Goal: Answer question/provide support

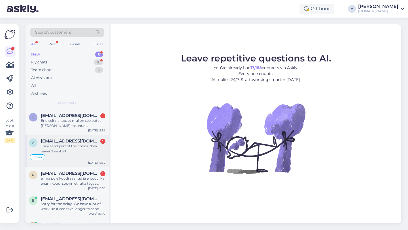
scroll to position [91, 0]
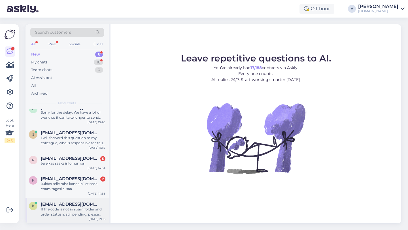
click at [70, 213] on div "If the code is not in spam folder and order status is still pending, please wai…" at bounding box center [73, 212] width 65 height 10
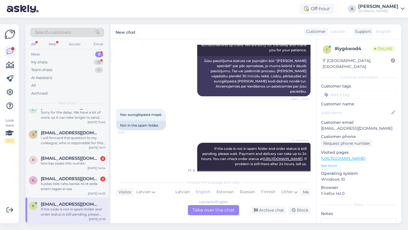
scroll to position [161, 0]
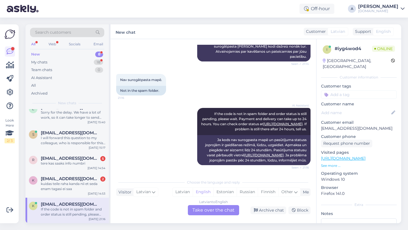
drag, startPoint x: 265, startPoint y: 210, endPoint x: 213, endPoint y: 214, distance: 51.7
click at [213, 218] on div "Chat started [DATE] Sveiki! Kāpēc manam pasūtījumam vēl joprojām parādās pendin…" at bounding box center [213, 131] width 206 height 184
click at [211, 213] on div "Latvian to English Take over the chat" at bounding box center [213, 210] width 51 height 10
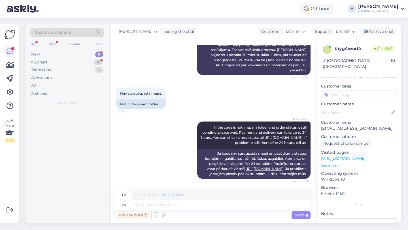
scroll to position [0, 0]
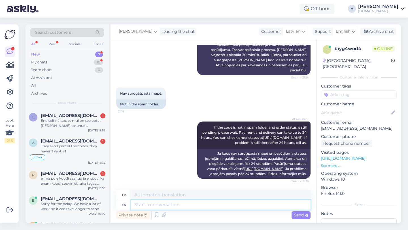
click at [194, 209] on textarea at bounding box center [221, 205] width 180 height 10
type textarea "Hey ther"
type textarea "Hei"
type textarea "Hey there!"
type textarea "Sveiki!"
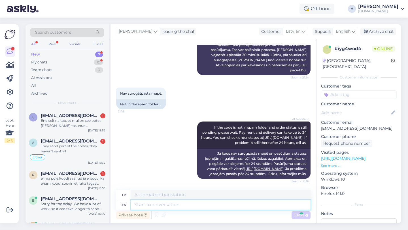
scroll to position [193, 0]
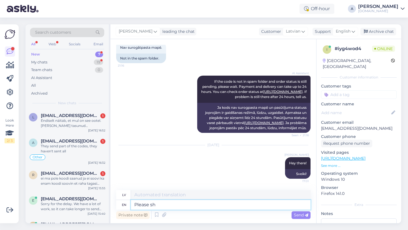
type textarea "Please sha"
type textarea "Lūdzu"
type textarea "Please share wi"
type textarea "Lūdzu, padalieties"
type textarea "Please share with me"
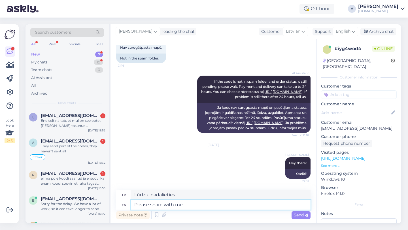
type textarea "Lūdzu, kopīgojiet ar"
type textarea "Please share with me y"
type textarea "Lūdzu, padalieties ar mani"
type textarea "Please share with me your o"
type textarea "Lūdzu, dalieties ar [PERSON_NAME]"
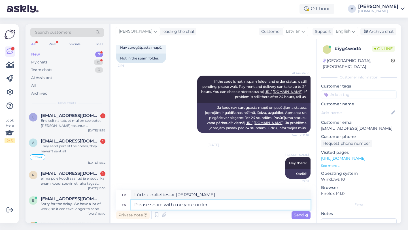
type textarea "Please share with me your order n"
type textarea "Lūdzu, dalieties ar [PERSON_NAME] pasūtījumā"
type textarea "Please share with me your order number."
type textarea "Lūdzu, padalieties ar mani ar savu pasūtījuma numuru."
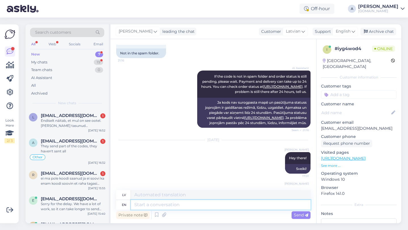
scroll to position [227, 0]
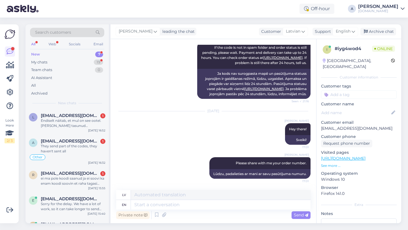
click at [354, 90] on input at bounding box center [359, 94] width 76 height 8
type input "orde"
click at [358, 102] on div "Order_delay" at bounding box center [359, 110] width 76 height 16
click at [360, 107] on div "Order_delay" at bounding box center [358, 110] width 26 height 6
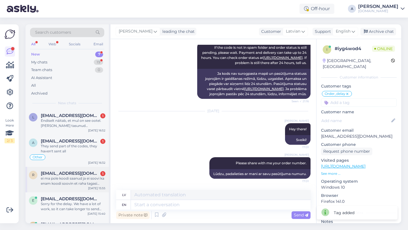
scroll to position [66, 0]
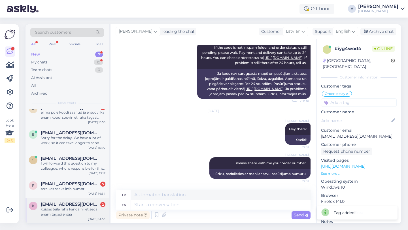
click at [74, 208] on div "kuidas teile raha kanda nii et seda enam tagasi ei saa" at bounding box center [73, 212] width 65 height 10
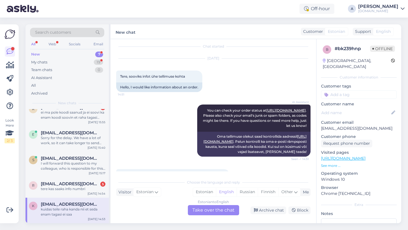
scroll to position [188, 0]
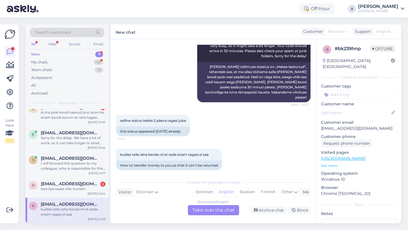
click at [195, 207] on div "Estonian to English Take over the chat" at bounding box center [213, 210] width 51 height 10
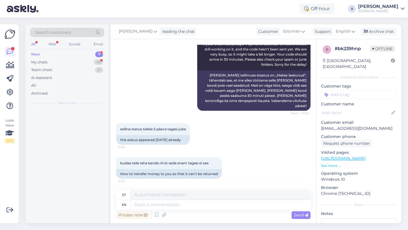
scroll to position [0, 0]
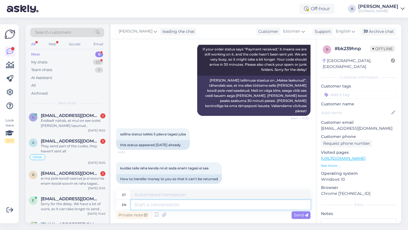
click at [170, 208] on textarea at bounding box center [221, 205] width 180 height 10
type textarea "Hey the"
type textarea "Hei"
type textarea "Hey there!"
type textarea "Tere!"
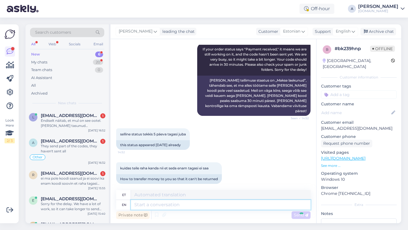
scroll to position [208, 0]
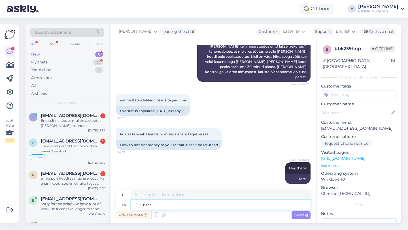
type textarea "Please sh"
type textarea "Palun"
type textarea "Please share w"
type textarea "Palun jaga"
type textarea "Please share with m"
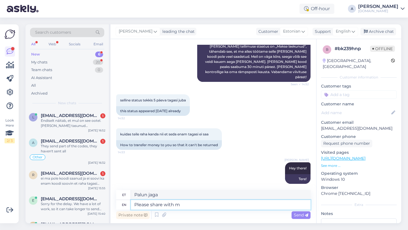
type textarea "Palun jagage"
type textarea "Please share with me yo"
type textarea "Palun jaga minuga"
type textarea "Please share with me your or"
type textarea "Palun jaga minuga oma"
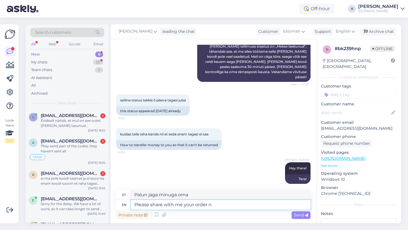
type textarea "Please share with me your order nu"
type textarea "Palun jaga minuga oma tellimust"
type textarea "Please share with me your order number."
type textarea "Palun jaga minuga oma tellimuse numbrit."
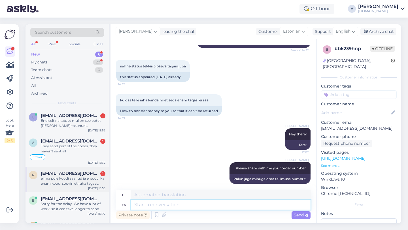
scroll to position [40, 0]
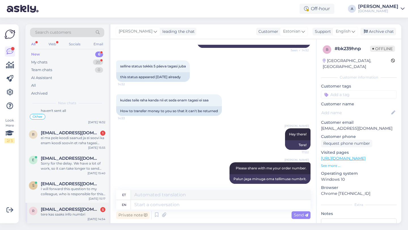
click at [63, 211] on span "[EMAIL_ADDRESS][DOMAIN_NAME]" at bounding box center [70, 209] width 59 height 5
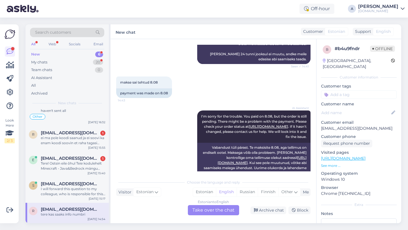
scroll to position [419, 0]
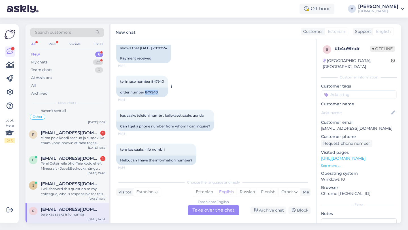
drag, startPoint x: 159, startPoint y: 92, endPoint x: 147, endPoint y: 93, distance: 12.8
click at [145, 94] on div "order number 847940" at bounding box center [142, 93] width 52 height 10
copy div "847940"
click at [208, 214] on div "Estonian to English Take over the chat" at bounding box center [213, 210] width 51 height 10
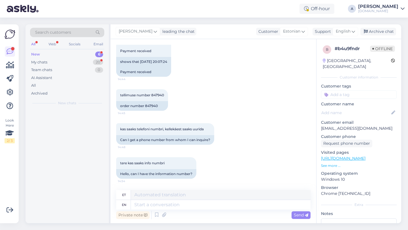
scroll to position [0, 0]
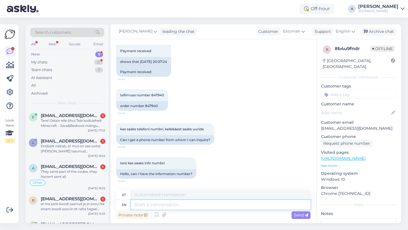
click at [189, 206] on textarea at bounding box center [221, 205] width 180 height 10
type textarea "HEY T"
type textarea "HEI"
type textarea "Hey r"
type textarea "Hei"
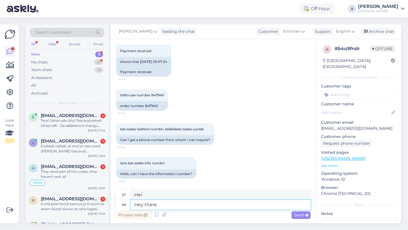
type textarea "Hey there"
type textarea "Tere seal"
type textarea "Hey there!"
type textarea "Tere!"
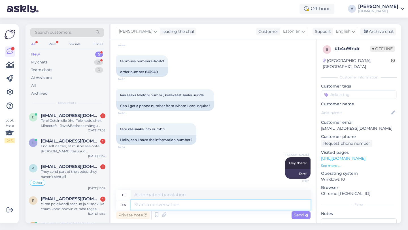
click at [155, 206] on textarea at bounding box center [221, 205] width 180 height 10
type textarea "I"
type textarea "Mina"
type textarea "I will"
type textarea "Ma teen seda"
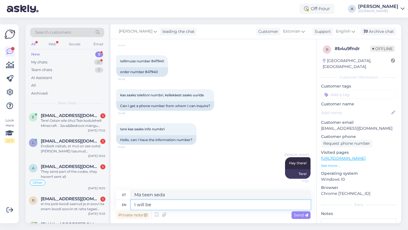
type textarea "I will be s"
type textarea "Ma olen"
type textarea "I will be sharing y"
type textarea "Ma jagan"
type textarea "I will be sharing your or"
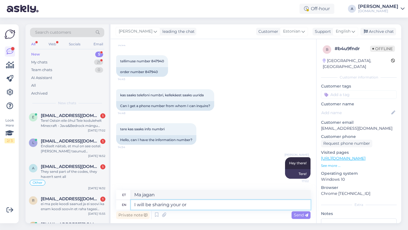
type textarea "Ma jagan sinu"
type textarea "I will be sharing your order w"
type textarea "Jagan teie tellimust"
type textarea "I will be sharing your order with o"
type textarea "Jagan teie tellimust teiega"
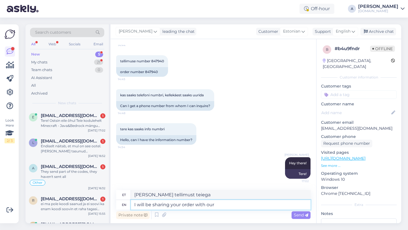
type textarea "I will be sharing your order with our"
type textarea "Jagan teie tellimust meiega"
type textarea "I will be sharing your order with our internl"
type textarea "Jagan teie tellimust meie siseringiga."
type textarea "I will be sharing your order with our internal te"
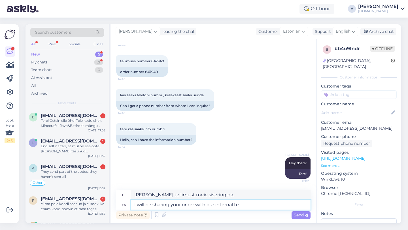
type textarea "Jagan teie tellimust meie siseringiga"
type textarea "I will be sharing your order with our internal team s"
type textarea "Jagan teie tellimust meie sisemise meeskonnaga"
type textarea "I will be sharing your order with our internal team so"
type textarea "Jagan teie tellimust meie sisemise meeskonnaga, seega"
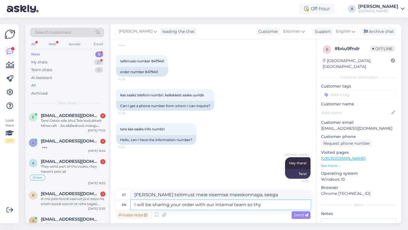
type textarea "I will be sharing your order with our internal team so thy"
type textarea "Jagan teie tellimust meie sisemise meeskonnaga, et teie"
type textarea "I will be sharing your order with our internal team so they c"
type textarea "Jagan teie tellimust meie sisemise meeskonnaga, et nad saaksid"
type textarea "I will be sharing your order with our internal team so they can speed"
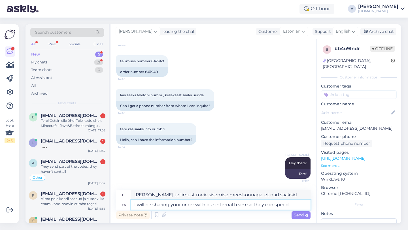
type textarea "Jagan teie tellimust meie sisemise meeskonnaga, et nad saaksid seda kiiremini t…"
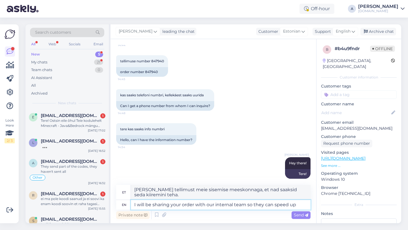
type textarea "I will be sharing your order with our internal team so they can speed up"
type textarea "Jagan teie tellimust meie sisemise meeskonnaga, et nad saaksid protsessi kiiren…"
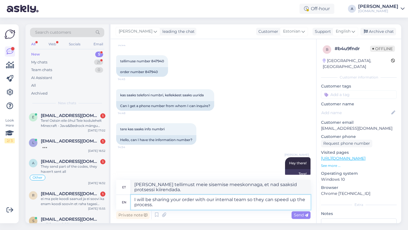
type textarea "I will be sharing your order with our internal team so they can speed up the pr…"
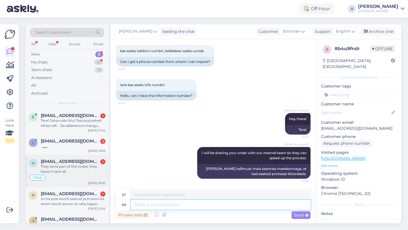
scroll to position [15, 0]
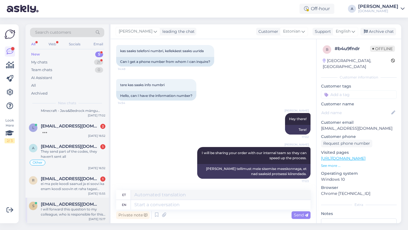
click at [64, 207] on div "I will forward this question to my colleague, who is responsible for this. The …" at bounding box center [73, 212] width 65 height 10
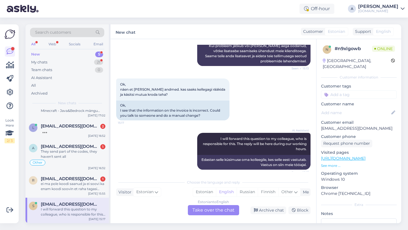
scroll to position [370, 0]
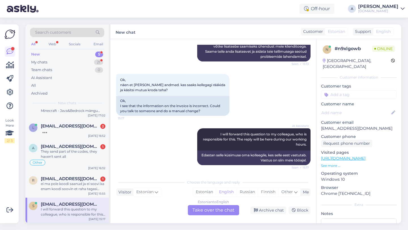
click at [204, 212] on div "Estonian to English Take over the chat" at bounding box center [213, 210] width 51 height 10
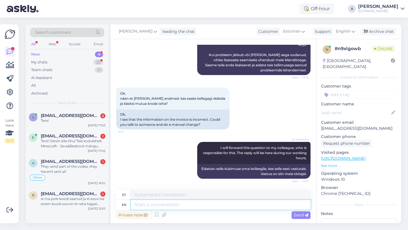
click at [189, 206] on textarea at bounding box center [221, 205] width 180 height 10
type textarea "Hey t"
type textarea "Hei"
type textarea "Hey there|"
type textarea "Tere!"
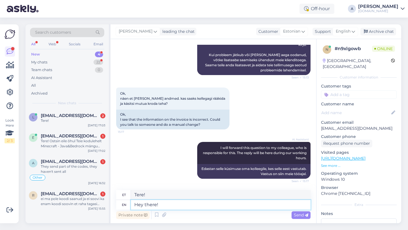
type textarea "Hey there!"
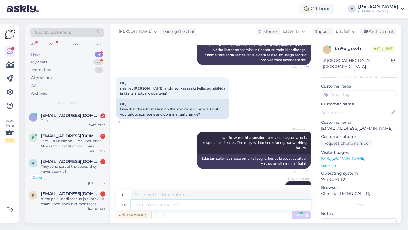
scroll to position [390, 0]
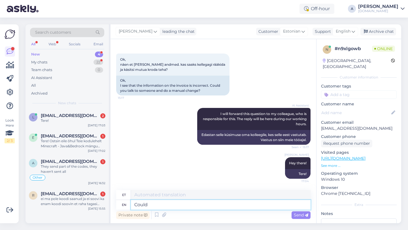
type textarea "Could"
type textarea "Võiks"
type textarea "Could you e"
type textarea "Kas sa saaksid"
type textarea "Could you elaborate o"
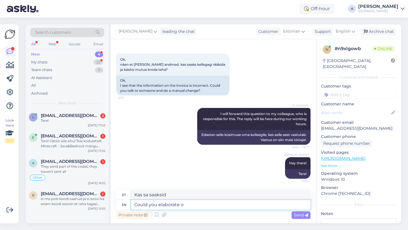
type textarea "Kas saaksite täpsustada"
type textarea "Could you elaborate on your q"
type textarea "Kas te saaksite oma"
type textarea "Could you elaborate on your query?"
type textarea "Kas te saaksite oma päringut täpsustada?"
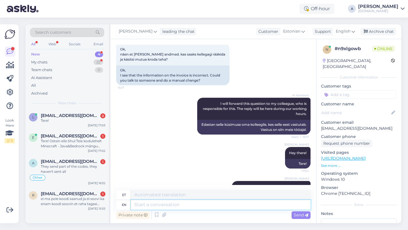
scroll to position [424, 0]
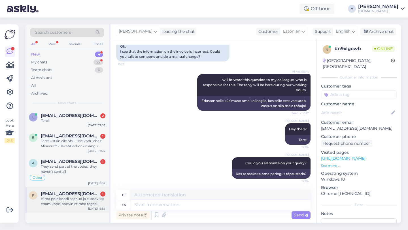
click at [76, 202] on div "ei ma pole koodi saanud ja ei soovi ka enam koodi soovin et raha tagasi kantakse" at bounding box center [73, 201] width 65 height 10
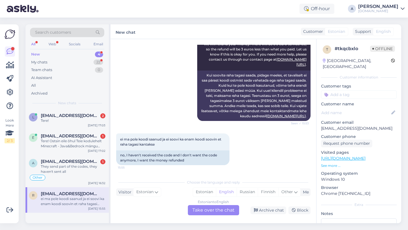
scroll to position [0, 0]
click at [210, 211] on div "Estonian to English Take over the chat" at bounding box center [213, 210] width 51 height 10
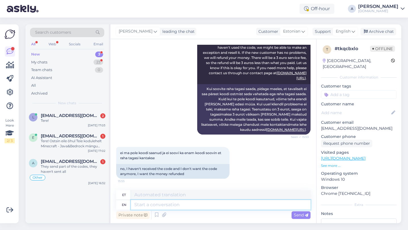
click at [179, 207] on textarea at bounding box center [221, 205] width 180 height 10
type textarea "Hey t"
type textarea "Hei"
type textarea "Hey there!"
type textarea "Tere!"
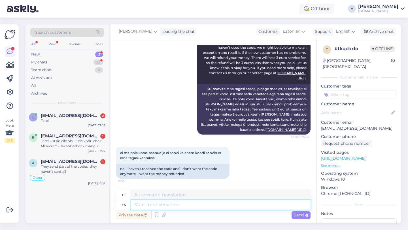
scroll to position [111, 0]
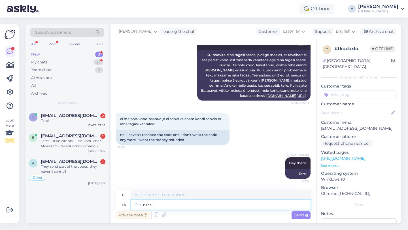
type textarea "Please sh"
type textarea "Palun"
type textarea "Please share"
type textarea "Palun jaga"
type textarea "Please share with"
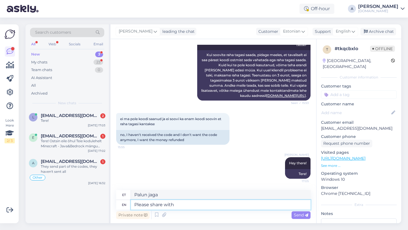
type textarea "Palun jagage"
type textarea "Please share with me yo"
type textarea "Palun jaga minuga"
type textarea "Please share with me your or"
type textarea "Palun jaga minuga oma"
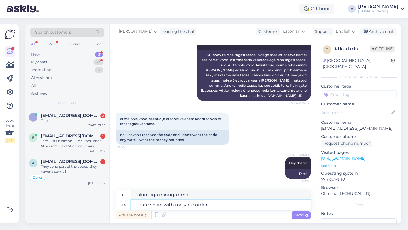
type textarea "Please share with me your order"
type textarea "Palun jaga minuga oma tellimust"
type textarea "Please share with me your order number."
type textarea "Palun jaga minuga oma tellimuse numbrit."
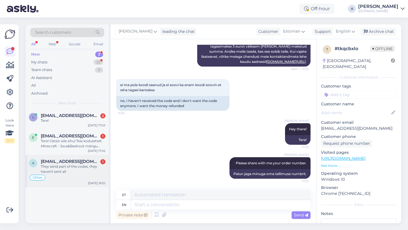
click at [80, 162] on span "andrewtateview1@gmail.com" at bounding box center [70, 161] width 59 height 5
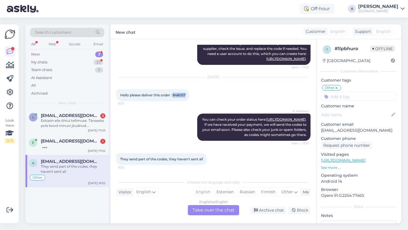
drag, startPoint x: 187, startPoint y: 90, endPoint x: 174, endPoint y: 90, distance: 13.3
click at [174, 90] on div "Hello please deliver this order : 848057 16:31" at bounding box center [152, 95] width 73 height 12
copy span "848057"
click at [211, 210] on div "English to English Take over the chat" at bounding box center [213, 210] width 51 height 10
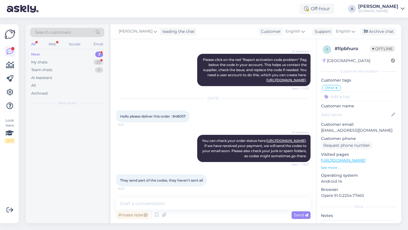
scroll to position [884, 0]
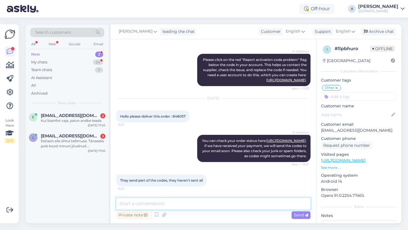
click at [185, 205] on textarea at bounding box center [213, 204] width 194 height 12
type textarea "Hey there!"
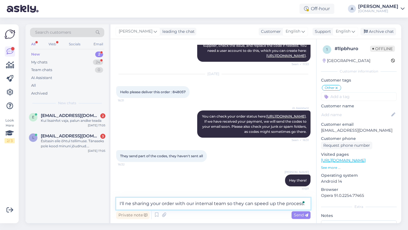
type textarea "I'll ne sharing your order with our internal team so they can speed up the proc…"
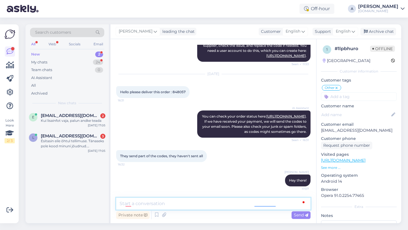
scroll to position [938, 0]
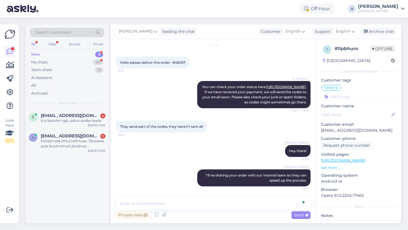
click at [340, 97] on input at bounding box center [359, 96] width 76 height 8
type input "o"
type input "or"
click at [351, 112] on span "Order_delay" at bounding box center [343, 111] width 21 height 3
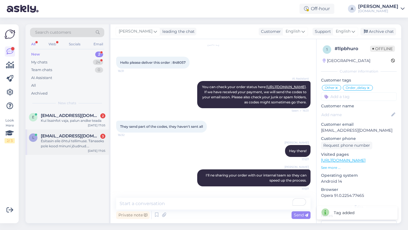
click at [61, 138] on span "leanikavattsar@hotmail.com" at bounding box center [70, 135] width 59 height 5
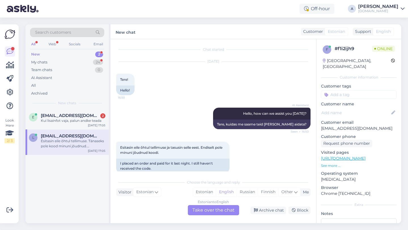
scroll to position [0, 0]
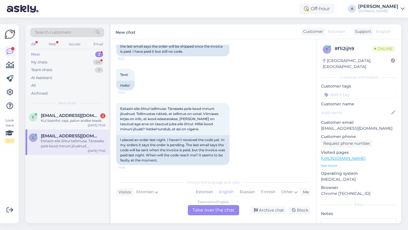
click at [208, 210] on div "Estonian to English Take over the chat" at bounding box center [213, 210] width 51 height 10
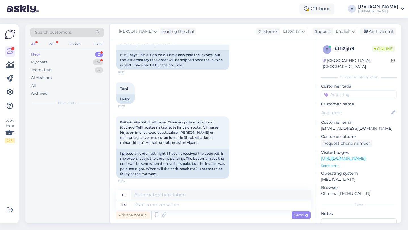
scroll to position [249, 0]
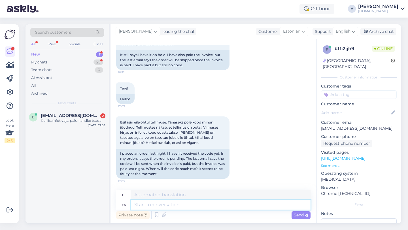
click at [185, 206] on textarea at bounding box center [221, 205] width 180 height 10
type textarea "Hey th"
type textarea "Hei"
type textarea "Hey there!"
type textarea "Tere!"
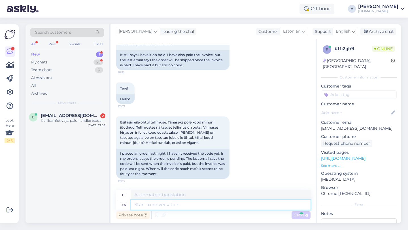
scroll to position [283, 0]
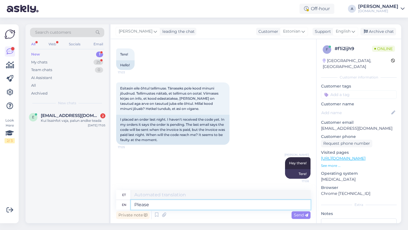
type textarea "Please s"
type textarea "Palun"
type textarea "Please share w"
type textarea "Palun jaga"
type textarea "Please share with"
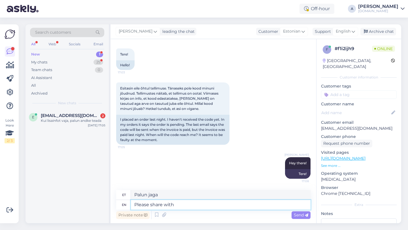
type textarea "Palun jagage"
type textarea "Please share with me"
type textarea "Palun jaga minuga"
type textarea "Please share with me the order n"
type textarea "Palun jaga minuga tellimust"
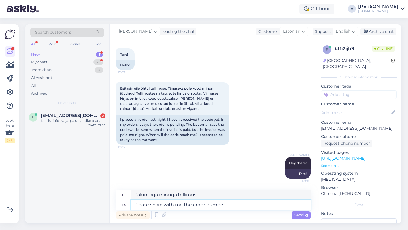
type textarea "Please share with me the order number."
type textarea "Palun jaga minuga tellimuse numbrit."
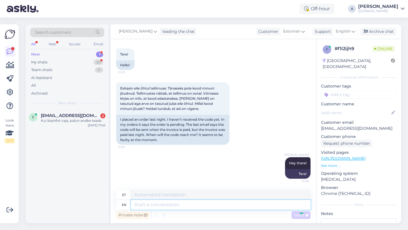
scroll to position [317, 0]
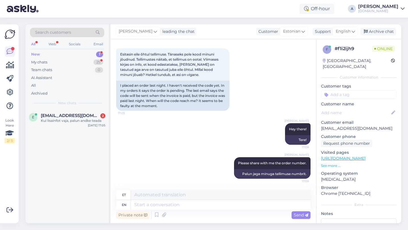
click at [347, 90] on input at bounding box center [359, 94] width 76 height 8
type input "orde"
click at [359, 108] on span "Order_delay" at bounding box center [358, 109] width 21 height 3
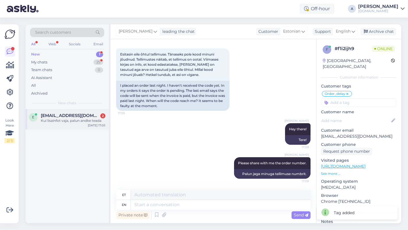
click at [71, 116] on span "ermmmwhatasigma6@gmail.com" at bounding box center [70, 115] width 59 height 5
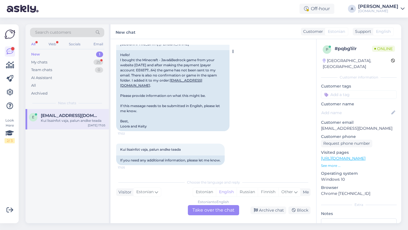
scroll to position [390, 0]
click at [202, 211] on div "Estonian to English Take over the chat" at bounding box center [213, 210] width 51 height 10
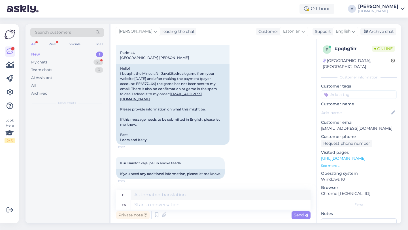
scroll to position [376, 0]
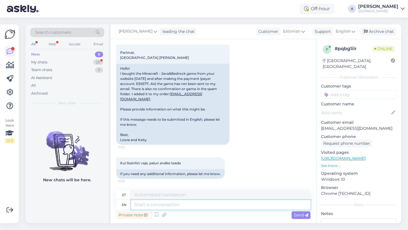
click at [175, 205] on textarea at bounding box center [221, 205] width 180 height 10
type textarea "Hey t"
type textarea "Hei"
type textarea "Hey there!"
type textarea "Tere!"
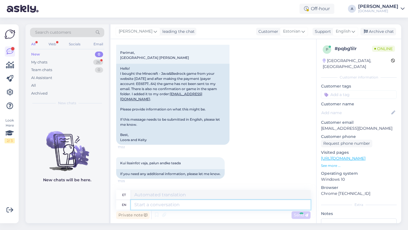
scroll to position [410, 0]
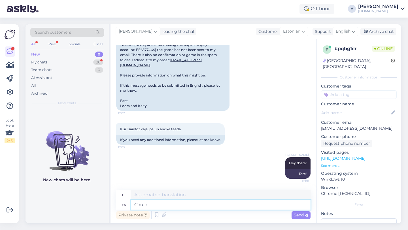
type textarea "Could"
type textarea "Võiks"
type textarea "Could your p"
type textarea "Kas teie"
type textarea "Could you"
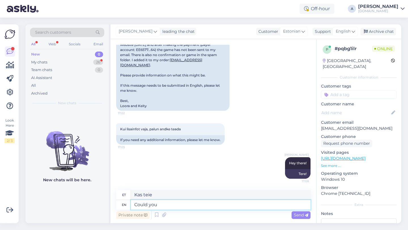
type textarea "Kas sa saaksid"
type textarea "Could you please s"
type textarea "Kas te saaksite palun"
type textarea "Could you please share wi"
type textarea "Kas te saaksite palun jagada"
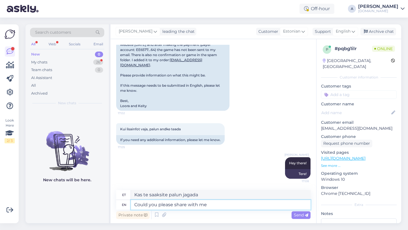
type textarea "Could you please share with me y"
type textarea "Kas sa saaksid palun minuga jagada"
type textarea "Could you please share with me your or"
type textarea "Kas sa palun saaksid minuga oma"
type textarea "Could you please share with me your order n"
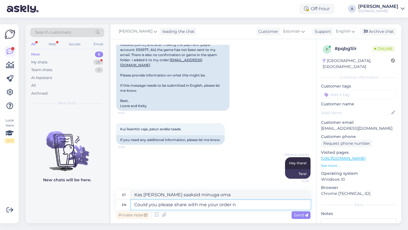
type textarea "Kas saaksite palun oma tellimust minuga jagada?"
type textarea "Could you please share with me your order number?"
type textarea "Kas te saaksite palun oma tellimuse numbri minuga jagada?"
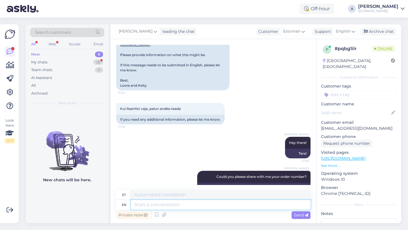
scroll to position [444, 0]
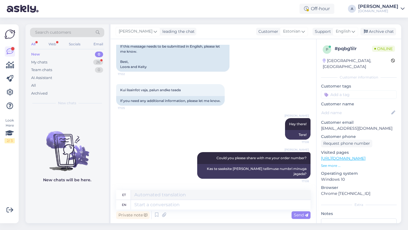
click at [353, 90] on input at bounding box center [359, 94] width 76 height 8
type input "o"
type input "order"
click at [360, 108] on span "Order_delay" at bounding box center [358, 109] width 21 height 3
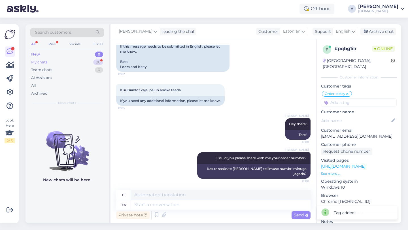
click at [96, 62] on div "26" at bounding box center [98, 62] width 10 height 6
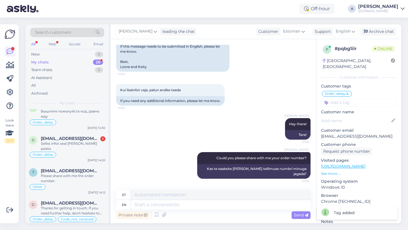
scroll to position [389, 0]
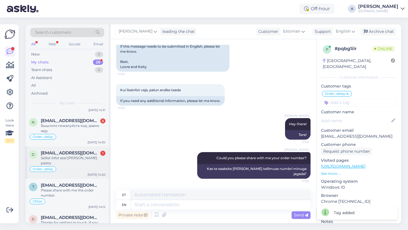
click at [71, 166] on div "Order_delay" at bounding box center [67, 169] width 76 height 7
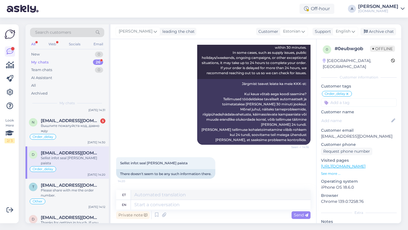
scroll to position [587, 0]
click at [74, 134] on div "Order_delay" at bounding box center [67, 136] width 76 height 7
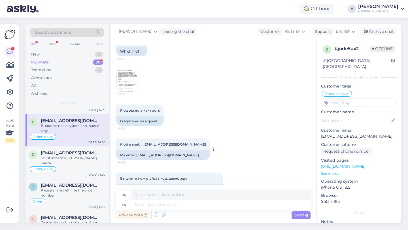
scroll to position [1177, 0]
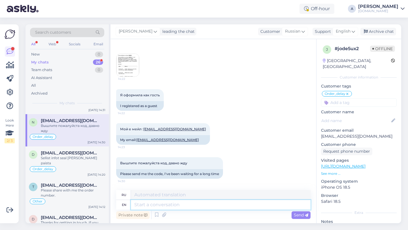
click at [153, 207] on textarea at bounding box center [221, 205] width 180 height 10
type textarea "I c"
type textarea "я"
type textarea "I can"
type textarea "Я могу"
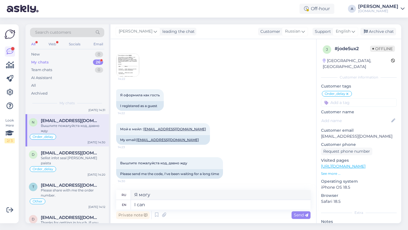
click at [129, 67] on img at bounding box center [127, 65] width 23 height 23
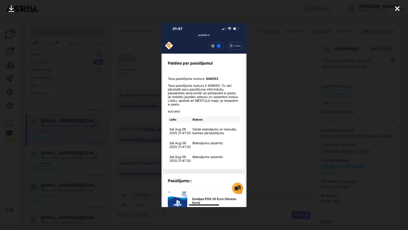
click at [395, 8] on icon at bounding box center [397, 8] width 5 height 7
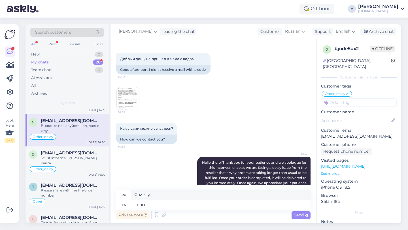
scroll to position [0, 0]
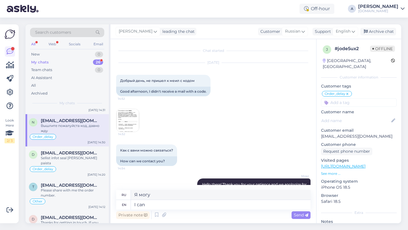
click at [130, 117] on img at bounding box center [127, 120] width 23 height 23
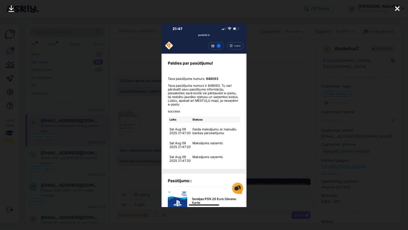
click at [399, 9] on div at bounding box center [396, 9] width 11 height 18
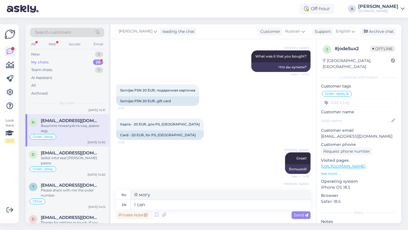
scroll to position [1177, 0]
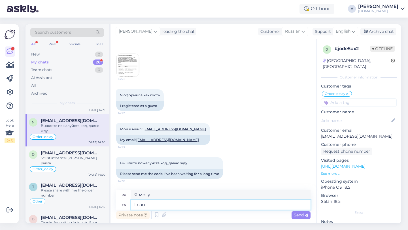
click at [161, 204] on textarea "I can" at bounding box center [221, 205] width 180 height 10
type textarea "I"
type textarea "я"
type textarea "I need"
type textarea "Мне нужно"
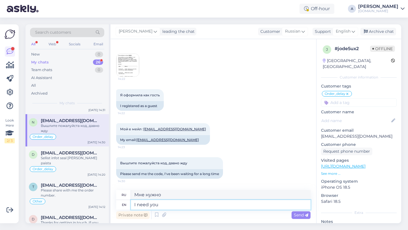
type textarea "I need you"
type textarea "Ты мне нужен"
type textarea "I need you to s"
type textarea "Мне нужно, чтобы ты"
type textarea "I need you to send th"
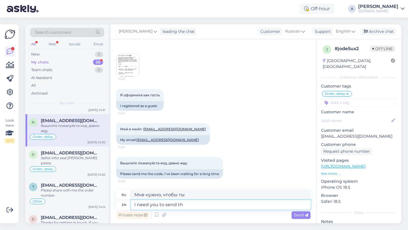
type textarea "Мне нужно, чтобы ты отправил"
type textarea "I need you to send proof"
type textarea "Мне нужно, чтобы вы отправили доказательства."
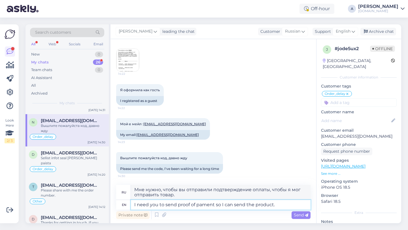
click at [213, 204] on textarea "I need you to send proof of pament so I can send the product." at bounding box center [221, 205] width 180 height 10
click at [301, 216] on span "Send" at bounding box center [301, 214] width 14 height 5
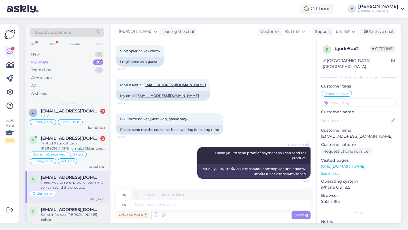
scroll to position [328, 0]
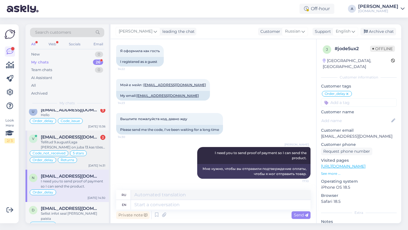
click at [93, 150] on div "Code_not_received 5 stars Order_delay Returns" at bounding box center [67, 157] width 76 height 14
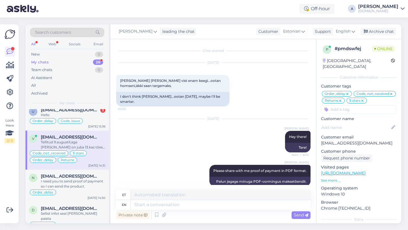
scroll to position [4502, 0]
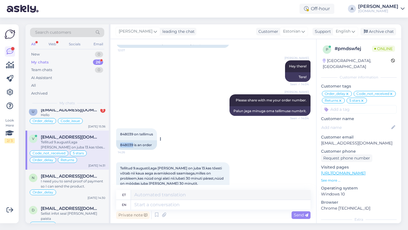
drag, startPoint x: 133, startPoint y: 108, endPoint x: 120, endPoint y: 108, distance: 13.3
click at [120, 140] on div "848039 is an order" at bounding box center [136, 145] width 41 height 10
copy div "848039"
click at [161, 202] on textarea at bounding box center [221, 205] width 180 height 10
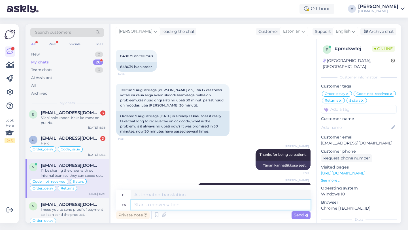
scroll to position [285, 0]
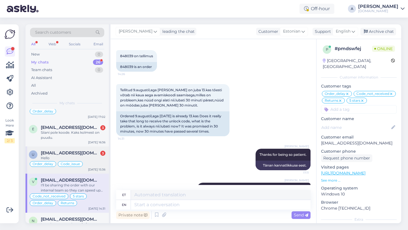
click at [65, 154] on span "uleesment@gmail.com" at bounding box center [70, 152] width 59 height 5
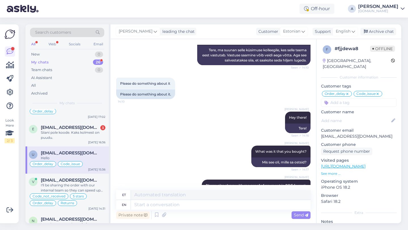
scroll to position [3839, 0]
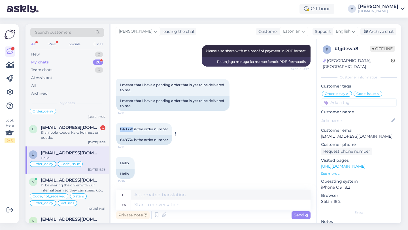
drag, startPoint x: 133, startPoint y: 129, endPoint x: 120, endPoint y: 129, distance: 13.0
click at [120, 129] on span "848330 is the order number" at bounding box center [144, 129] width 48 height 4
copy span "848330"
click at [154, 205] on textarea at bounding box center [221, 205] width 180 height 10
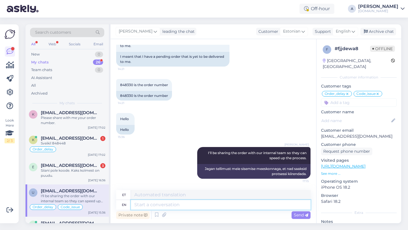
scroll to position [246, 0]
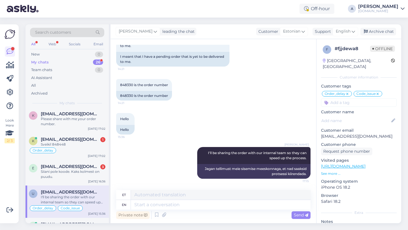
click at [66, 168] on span "enelin.lambing@mail.ee" at bounding box center [70, 166] width 59 height 5
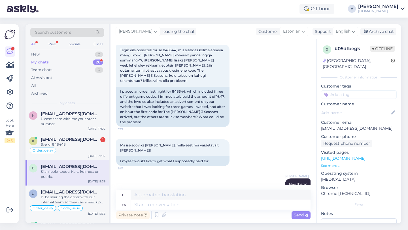
scroll to position [525, 0]
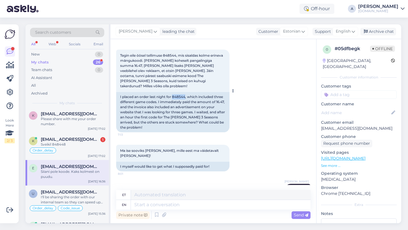
drag, startPoint x: 186, startPoint y: 92, endPoint x: 173, endPoint y: 92, distance: 13.0
click at [173, 92] on div "I placed an order last night for 848544, which included three different game co…" at bounding box center [172, 112] width 113 height 40
copy div "848544"
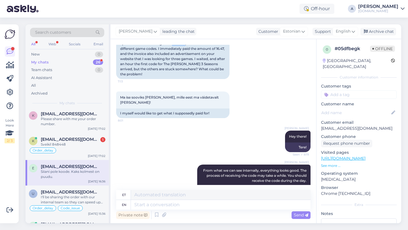
scroll to position [765, 0]
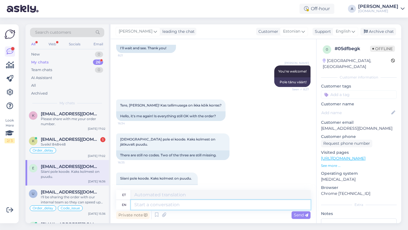
click at [159, 204] on textarea at bounding box center [221, 205] width 180 height 10
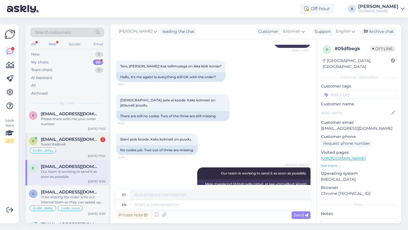
click at [63, 150] on div "Order_delay" at bounding box center [67, 150] width 76 height 7
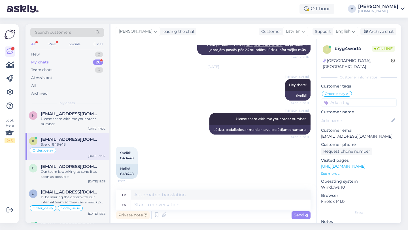
scroll to position [271, 0]
drag, startPoint x: 135, startPoint y: 174, endPoint x: 118, endPoint y: 174, distance: 16.7
click at [118, 174] on div "Hello! 848448" at bounding box center [127, 171] width 22 height 15
copy div "848448"
click at [158, 206] on textarea at bounding box center [221, 205] width 180 height 10
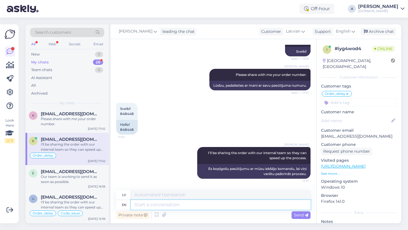
scroll to position [0, 0]
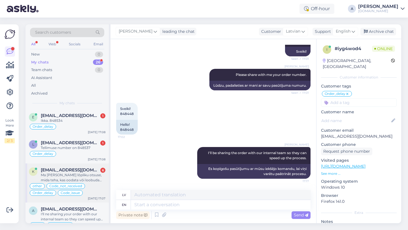
click at [87, 178] on div "Ma tahan teha lõpliku otsuse, mida teha, kas oodata või loobuda ja nõuda raha t…" at bounding box center [73, 177] width 65 height 10
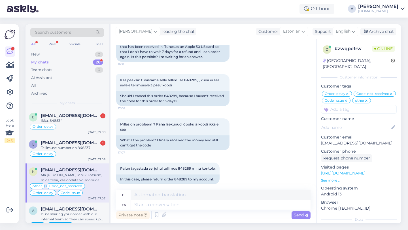
scroll to position [4704, 0]
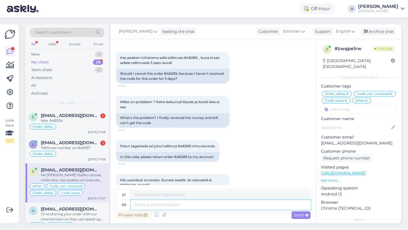
click at [154, 206] on textarea at bounding box center [221, 205] width 180 height 10
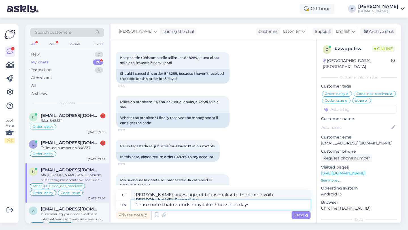
click at [226, 203] on textarea "Please note that refunds may take 3 bussines days" at bounding box center [221, 205] width 180 height 10
click at [234, 205] on textarea "Please note that refunds may take 3 busines days" at bounding box center [221, 205] width 180 height 10
click at [253, 204] on textarea "Please note that refunds may take 3 business days" at bounding box center [221, 205] width 180 height 10
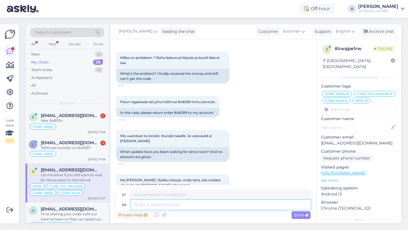
scroll to position [4792, 0]
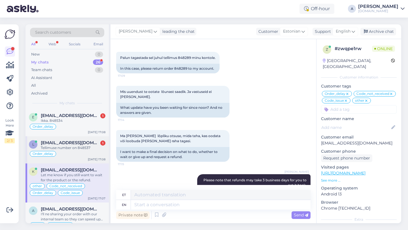
click at [75, 150] on div "Tellimuse number on 848537" at bounding box center [73, 147] width 65 height 5
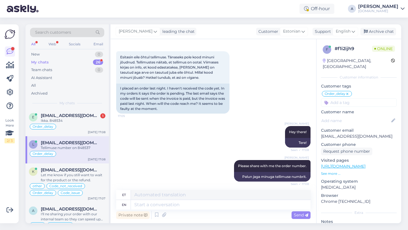
scroll to position [351, 0]
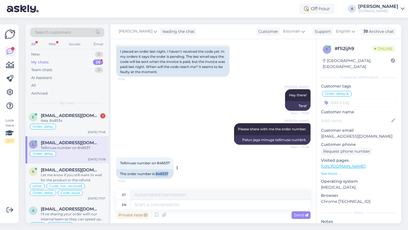
drag, startPoint x: 169, startPoint y: 174, endPoint x: 156, endPoint y: 174, distance: 13.0
click at [156, 174] on div "The order number is 848537" at bounding box center [144, 174] width 57 height 10
copy div "848537"
click at [165, 208] on textarea at bounding box center [221, 205] width 180 height 10
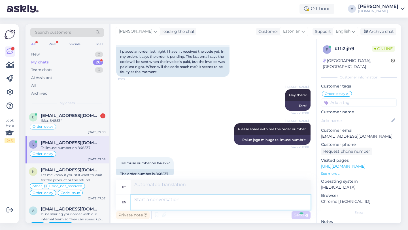
scroll to position [395, 0]
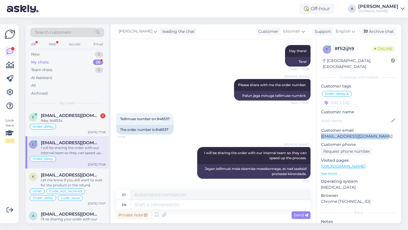
drag, startPoint x: 379, startPoint y: 130, endPoint x: 319, endPoint y: 131, distance: 60.3
click at [319, 131] on div "f # f1i2ijh9 Online Estonia, Tallinn Customer information Customer tags Order_d…" at bounding box center [358, 162] width 85 height 247
copy p "leanikavattsar@hotmail.com"
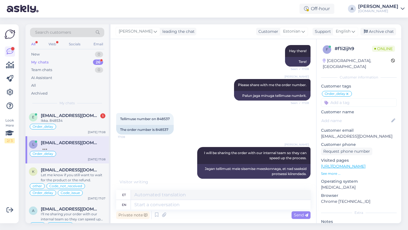
scroll to position [401, 0]
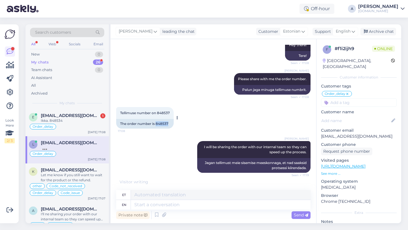
drag, startPoint x: 170, startPoint y: 129, endPoint x: 156, endPoint y: 125, distance: 14.2
click at [156, 125] on div "The order number is 848537" at bounding box center [144, 124] width 57 height 10
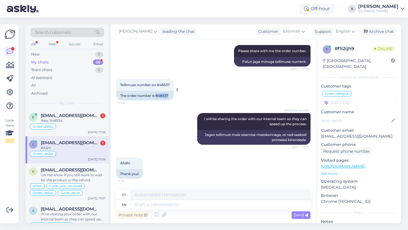
drag, startPoint x: 170, startPoint y: 93, endPoint x: 157, endPoint y: 96, distance: 12.4
click at [157, 96] on div "The order number is 848537" at bounding box center [144, 96] width 57 height 10
copy div "848537"
click at [144, 205] on textarea at bounding box center [221, 205] width 180 height 10
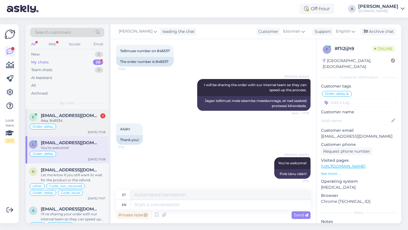
click at [76, 123] on div "Order_delay" at bounding box center [67, 126] width 76 height 7
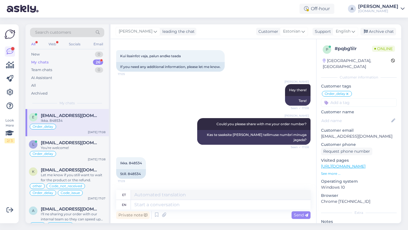
scroll to position [478, 0]
drag, startPoint x: 143, startPoint y: 174, endPoint x: 129, endPoint y: 174, distance: 14.4
click at [129, 174] on div "Still. 848534" at bounding box center [131, 174] width 30 height 10
copy div "848534"
click at [161, 207] on textarea at bounding box center [221, 205] width 180 height 10
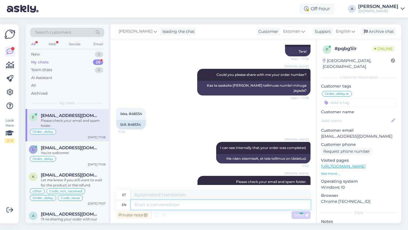
scroll to position [546, 0]
